Goal: Task Accomplishment & Management: Use online tool/utility

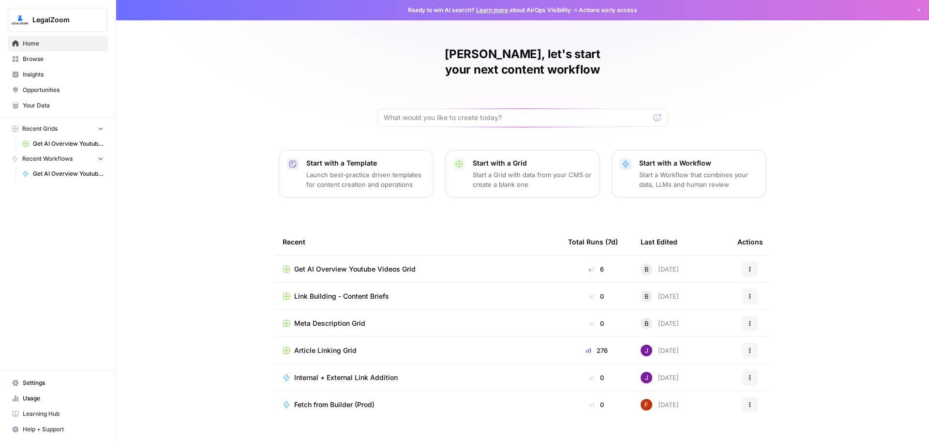
click at [190, 100] on div "[PERSON_NAME], let's start your next content workflow Start with a Template Lau…" at bounding box center [522, 230] width 813 height 461
click at [474, 264] on div "Get AI Overview Youtube Videos Grid" at bounding box center [418, 269] width 270 height 10
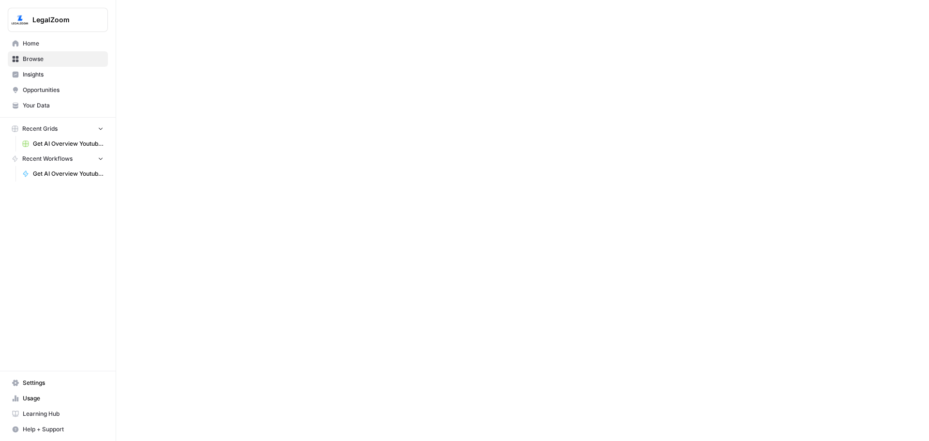
click at [474, 258] on div at bounding box center [522, 220] width 813 height 441
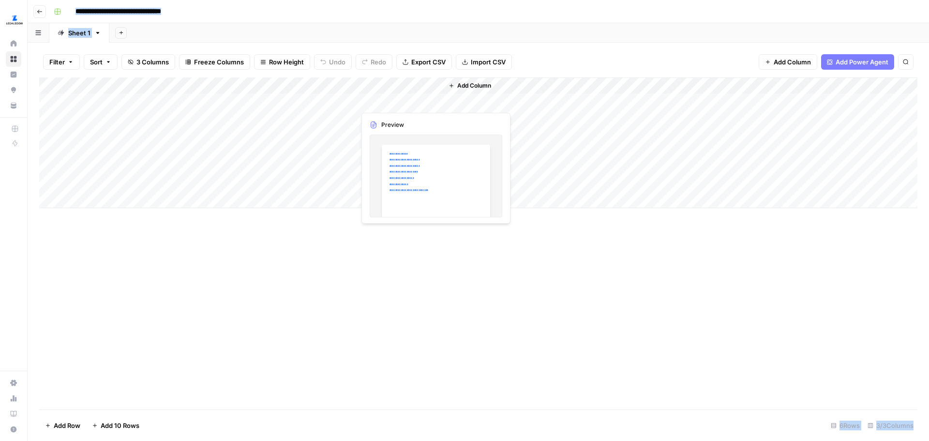
click at [394, 100] on div "Add Column" at bounding box center [478, 142] width 879 height 131
click at [395, 118] on div "Add Column" at bounding box center [478, 142] width 879 height 131
click at [393, 130] on div "Add Column" at bounding box center [478, 142] width 879 height 131
click at [393, 147] on div "Add Column" at bounding box center [478, 142] width 879 height 131
click at [410, 172] on div "Add Column" at bounding box center [478, 142] width 879 height 131
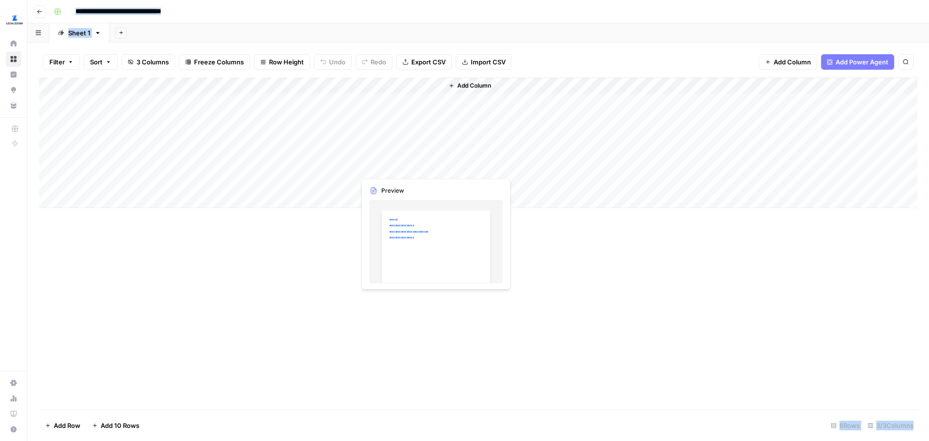
click at [412, 174] on div "Add Column" at bounding box center [478, 142] width 879 height 131
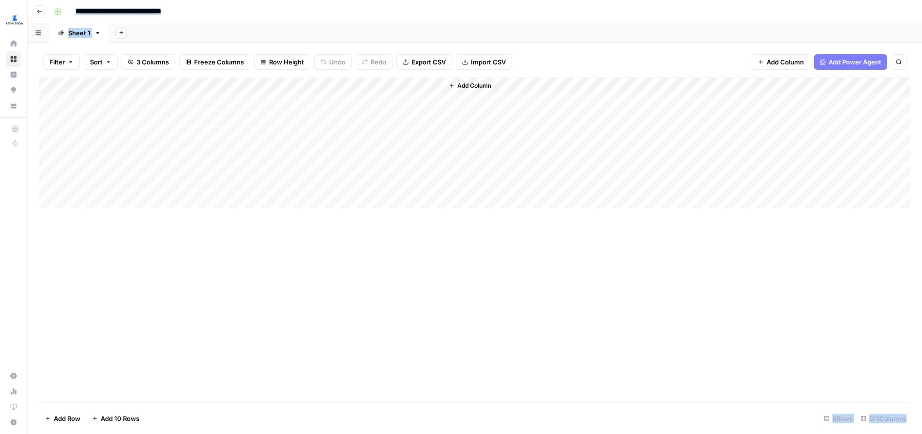
click at [412, 174] on div at bounding box center [399, 167] width 89 height 18
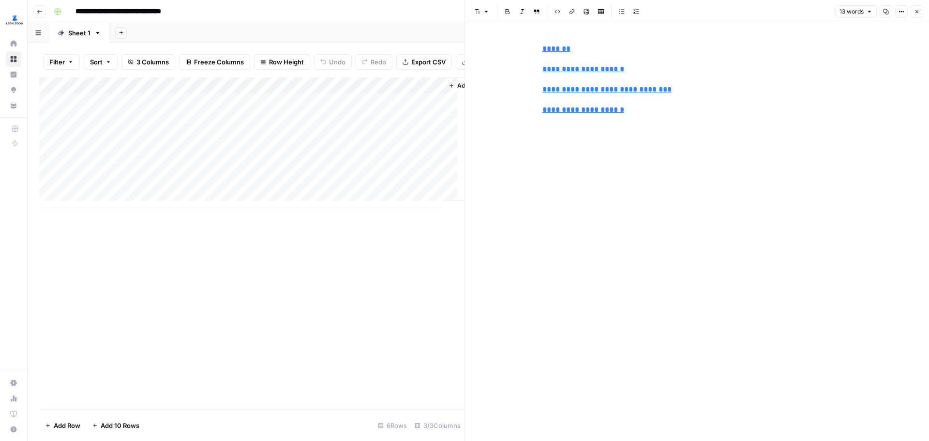
click at [665, 131] on div "**********" at bounding box center [697, 232] width 321 height 418
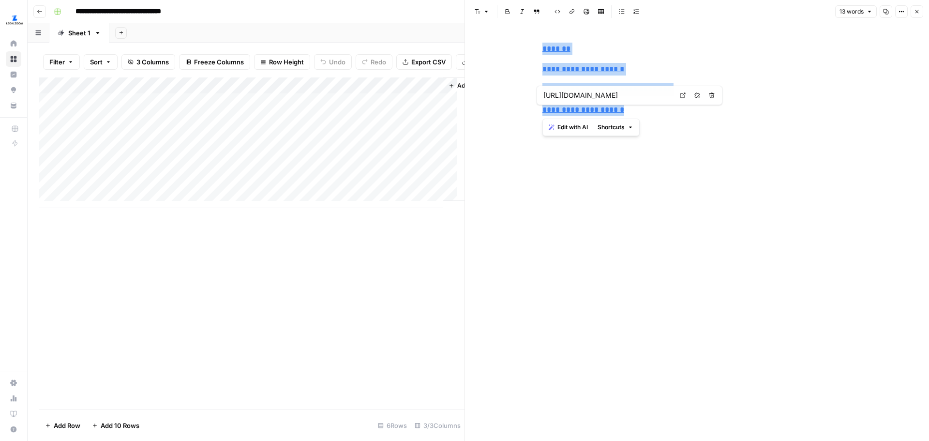
drag, startPoint x: 652, startPoint y: 118, endPoint x: 540, endPoint y: 43, distance: 134.9
click at [540, 43] on div "**********" at bounding box center [697, 79] width 321 height 81
copy div "**********"
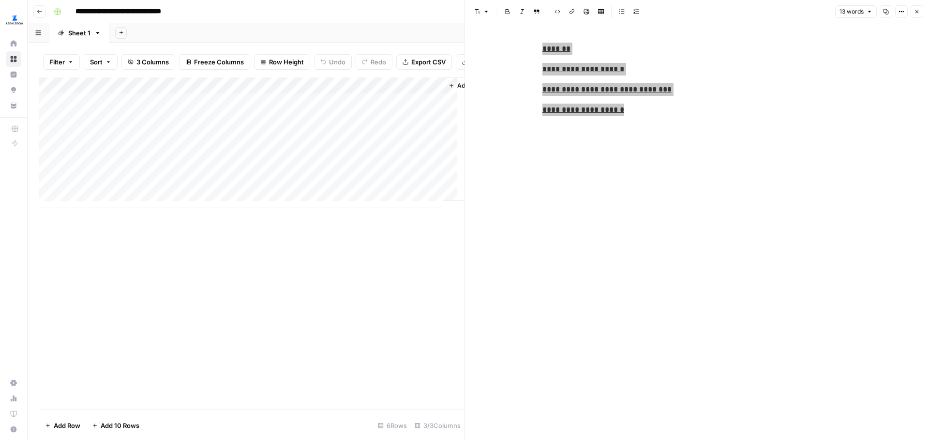
type input "[URL][DOMAIN_NAME]"
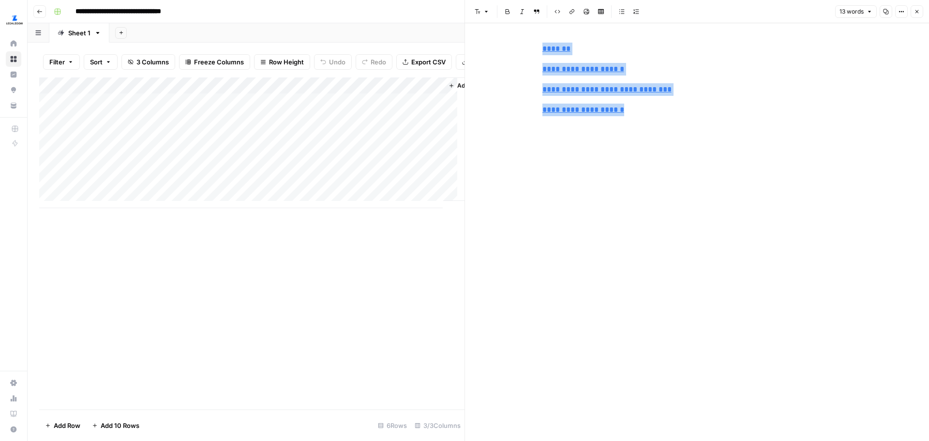
click at [548, 237] on div "**********" at bounding box center [697, 232] width 321 height 418
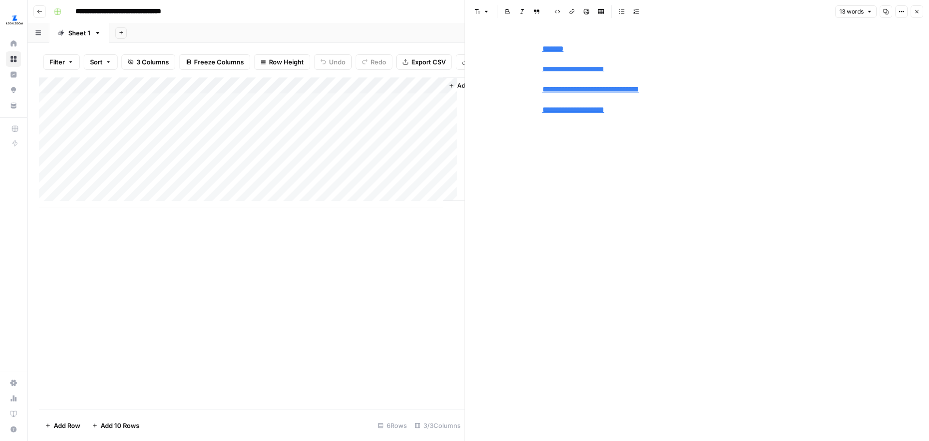
click at [855, 46] on div "**********" at bounding box center [697, 79] width 321 height 81
click at [920, 13] on icon "button" at bounding box center [917, 12] width 6 height 6
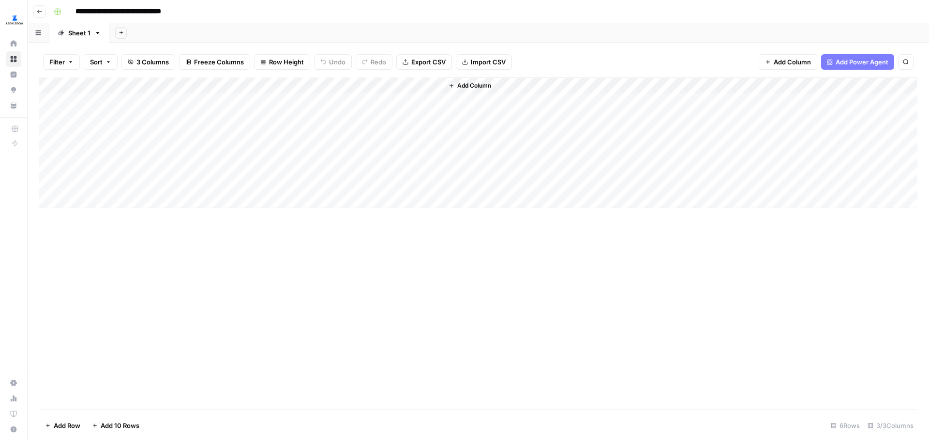
click at [476, 240] on div "Add Column" at bounding box center [478, 243] width 879 height 332
click at [791, 175] on div "Add Column" at bounding box center [680, 142] width 474 height 131
click at [673, 192] on div "Add Column" at bounding box center [680, 142] width 474 height 131
click at [551, 209] on div "Add Column" at bounding box center [478, 243] width 879 height 332
click at [382, 203] on div "Add Column" at bounding box center [478, 142] width 879 height 131
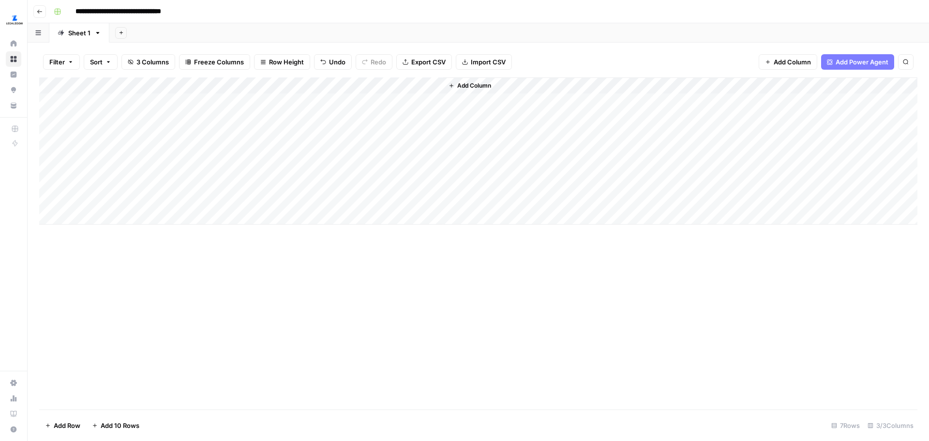
click at [384, 177] on div "Add Column" at bounding box center [478, 150] width 879 height 147
click at [384, 180] on div "Add Column" at bounding box center [478, 150] width 879 height 147
click at [384, 180] on div at bounding box center [399, 184] width 89 height 18
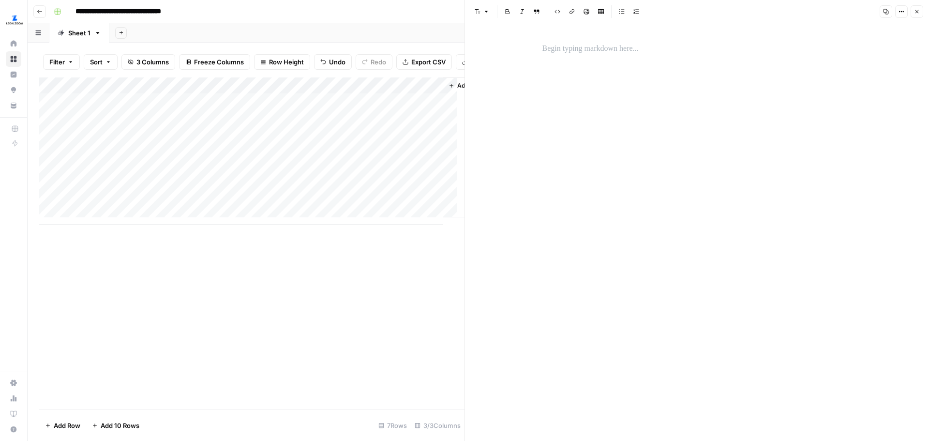
click at [771, 131] on div at bounding box center [697, 232] width 321 height 418
click at [920, 12] on button "Close" at bounding box center [917, 11] width 13 height 13
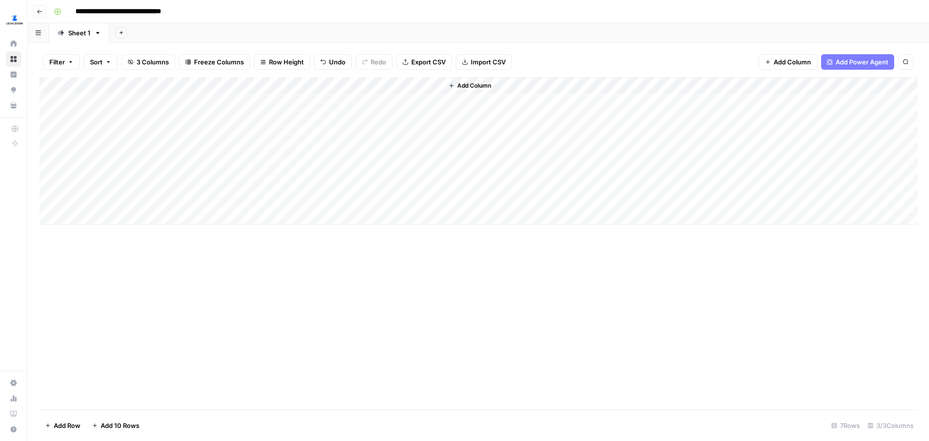
click at [316, 282] on div "Add Column" at bounding box center [478, 243] width 879 height 332
click at [274, 184] on div "Add Column" at bounding box center [478, 150] width 879 height 147
click at [346, 183] on div "Add Column" at bounding box center [478, 150] width 879 height 147
click at [419, 190] on div "Add Column" at bounding box center [478, 150] width 879 height 147
click at [431, 184] on div "Add Column" at bounding box center [478, 150] width 879 height 147
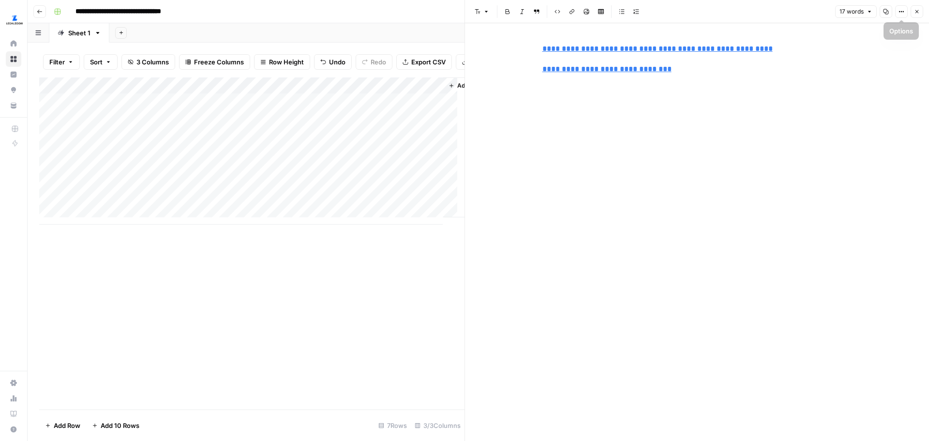
click at [918, 16] on button "Close" at bounding box center [917, 11] width 13 height 13
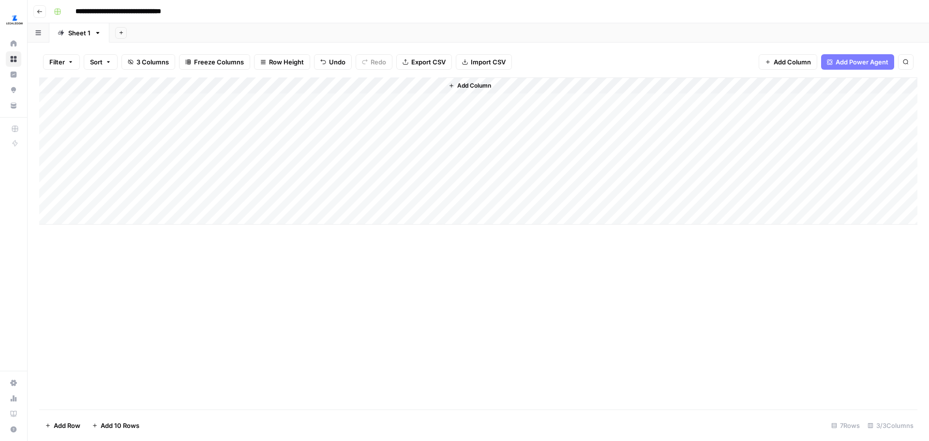
click at [501, 320] on div "Add Column" at bounding box center [478, 243] width 879 height 332
click at [627, 284] on div "Add Column" at bounding box center [478, 243] width 879 height 332
